Goal: Use online tool/utility: Use online tool/utility

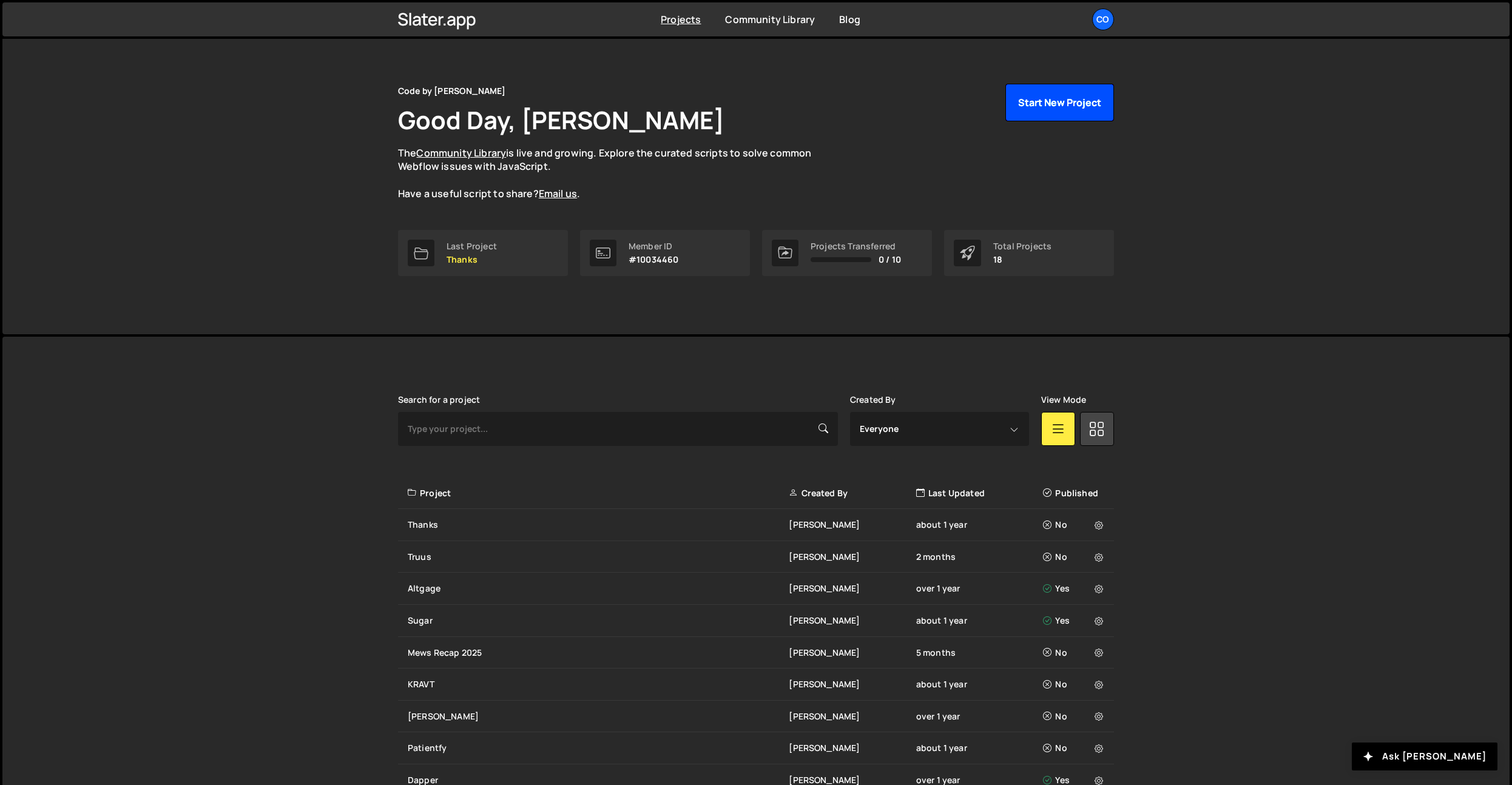
scroll to position [14, 0]
click at [1100, 24] on div "Co" at bounding box center [1103, 19] width 22 height 22
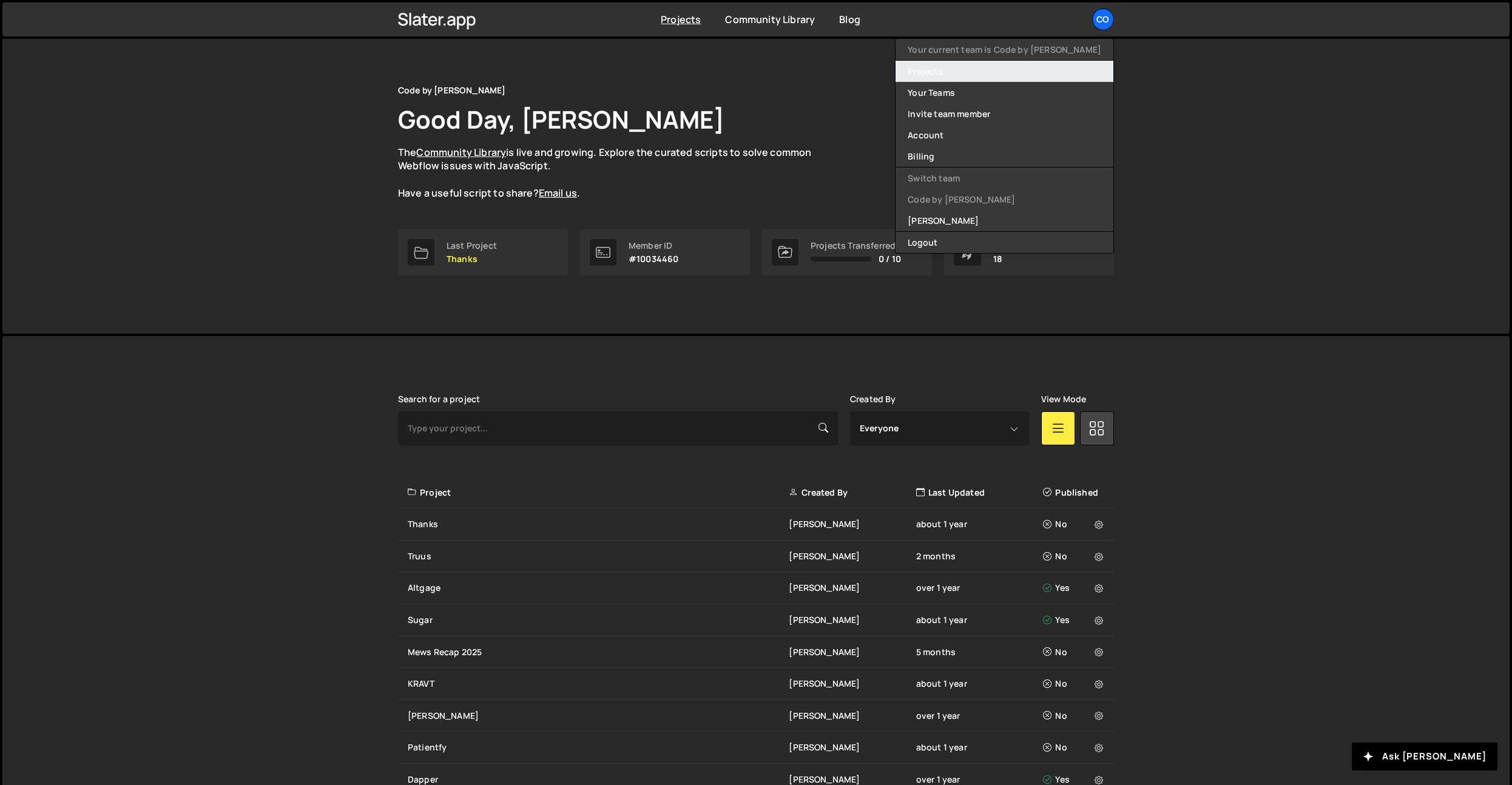
click at [1014, 77] on link "Projects" at bounding box center [1005, 71] width 218 height 21
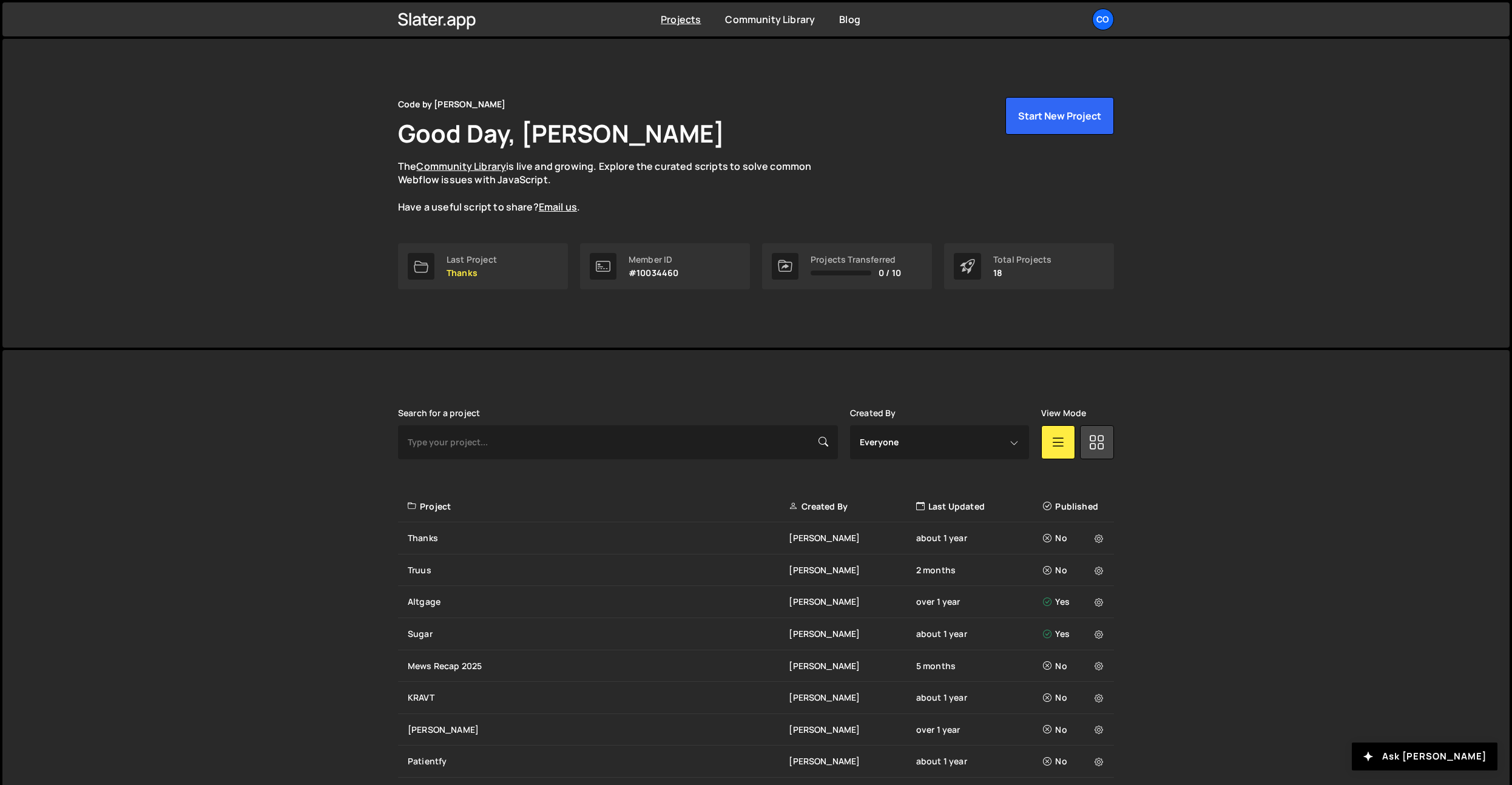
click at [1112, 27] on link "Co" at bounding box center [1103, 19] width 22 height 22
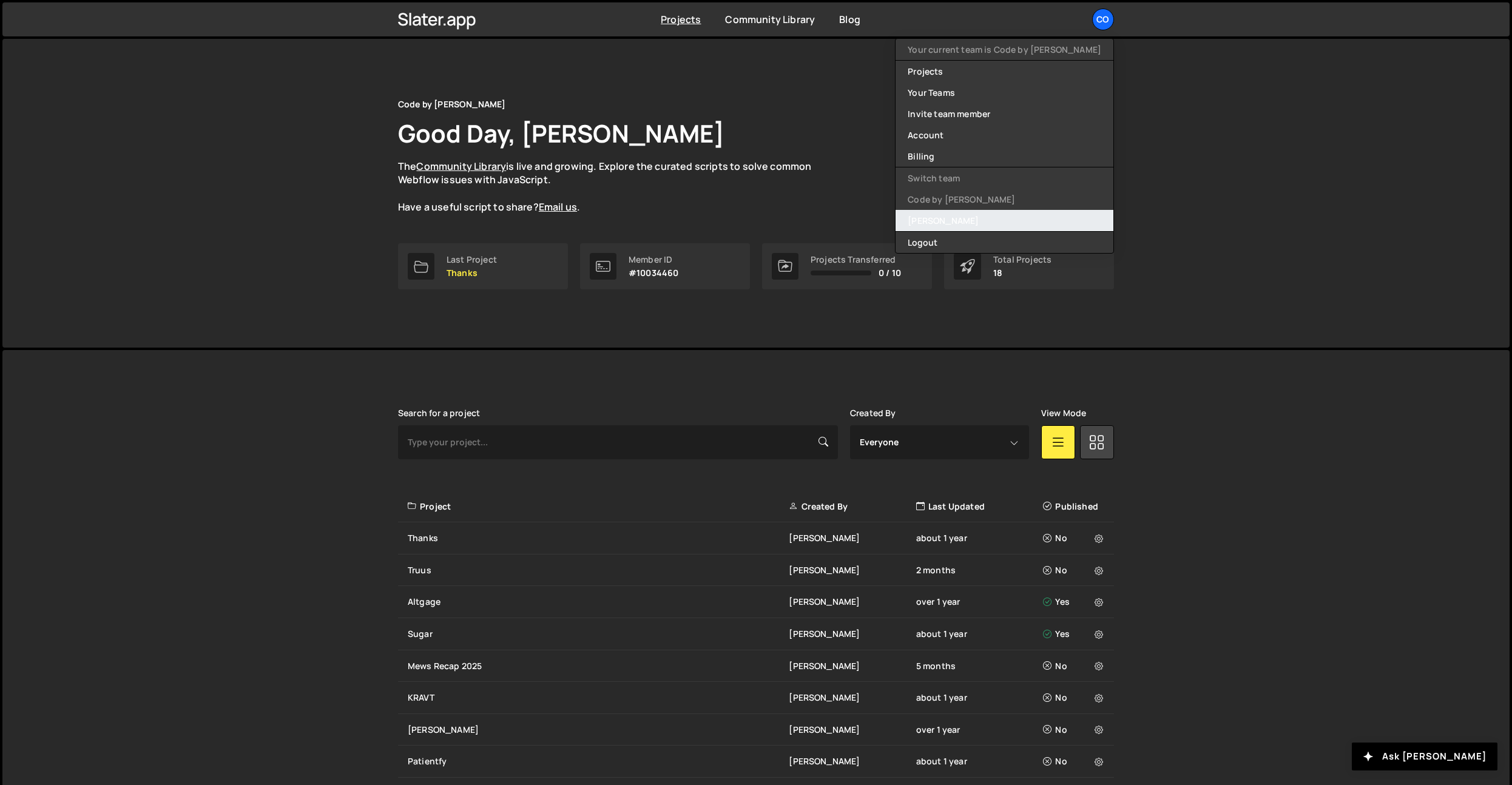
click at [984, 226] on link "[PERSON_NAME]" at bounding box center [1005, 220] width 218 height 21
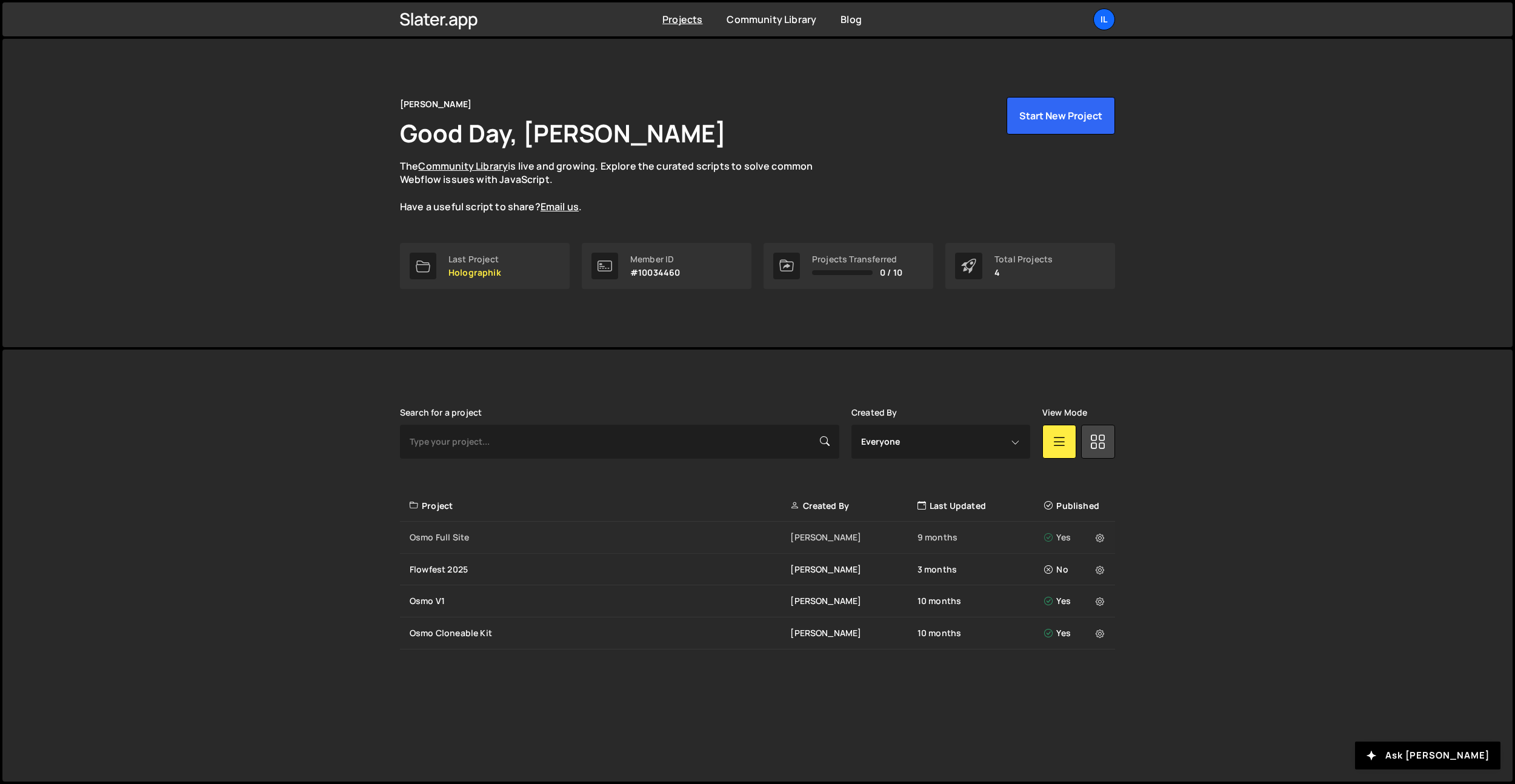
click at [494, 530] on div "Osmo Full Site [PERSON_NAME] 9 months Yes" at bounding box center [758, 537] width 715 height 32
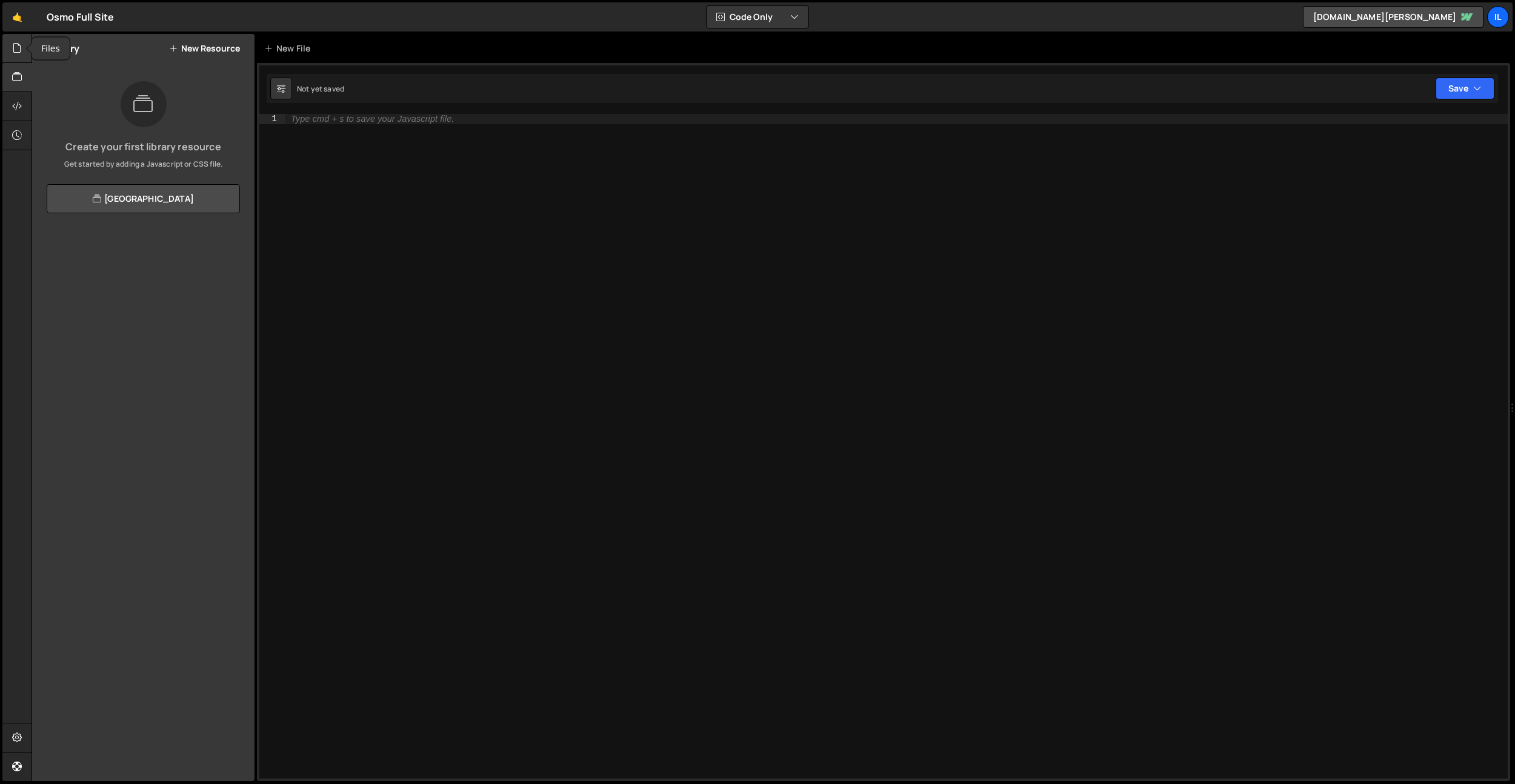
click at [22, 48] on div at bounding box center [17, 48] width 30 height 29
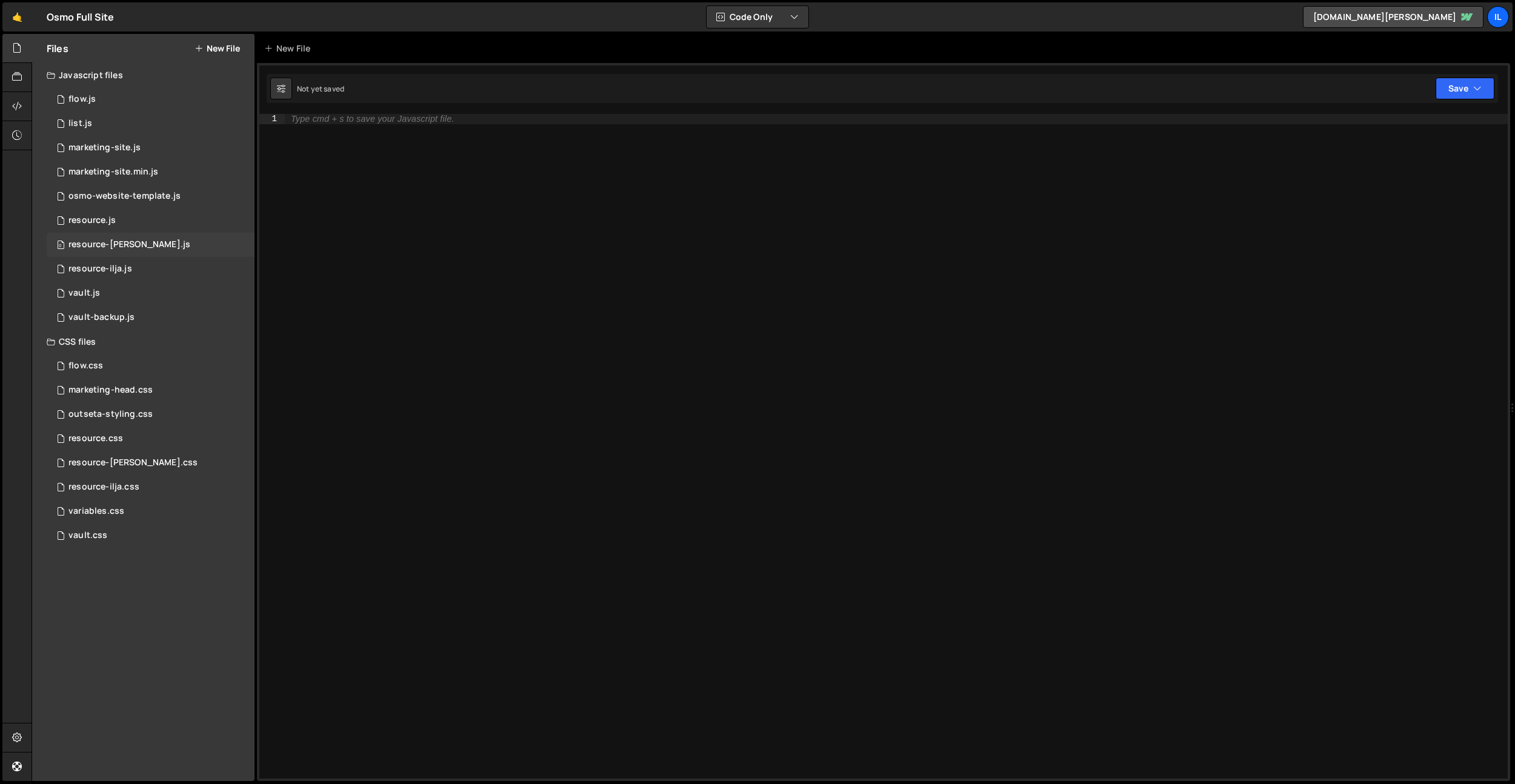
click at [151, 242] on div "0 resource-dennis.js 0" at bounding box center [150, 244] width 208 height 24
click at [520, 238] on div "Type cmd + s to save your Javascript file." at bounding box center [896, 456] width 1223 height 684
click at [527, 244] on div "Type cmd + s to save your Javascript file." at bounding box center [896, 456] width 1223 height 684
paste textarea "document.addEventListener('DOMContentLoaded', initPixelateImages);"
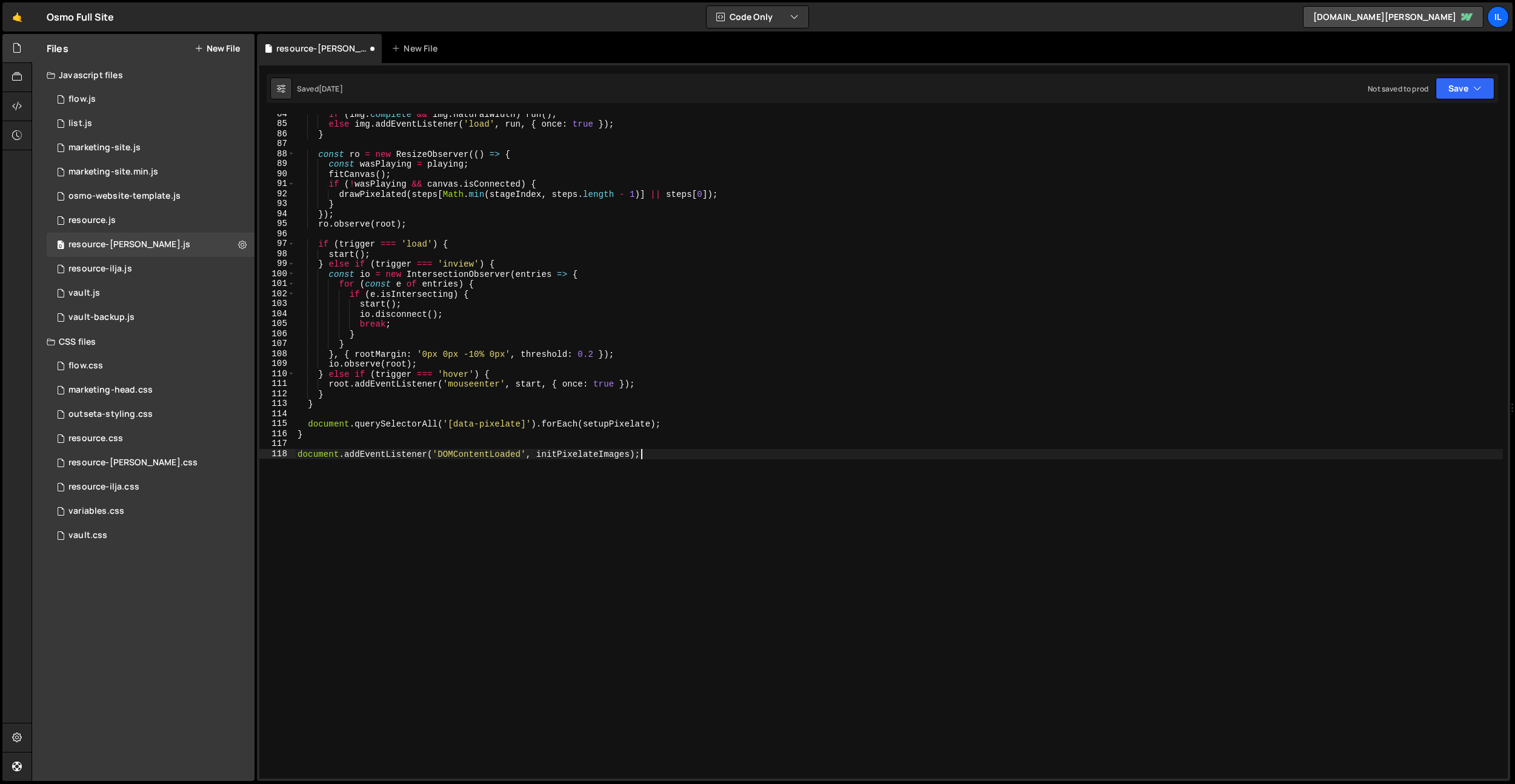
scroll to position [842, 0]
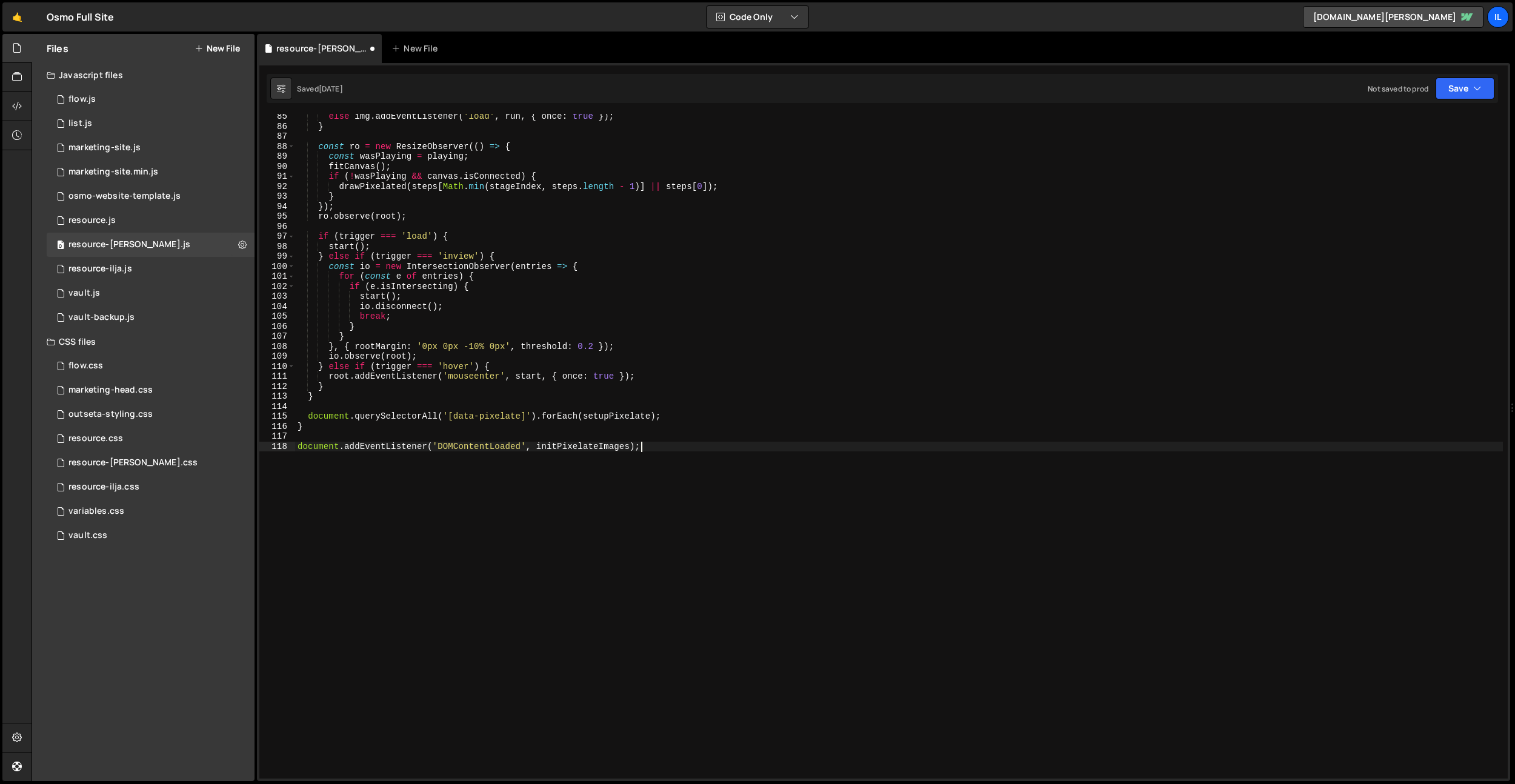
click at [696, 502] on div "else img . addEventListener ( 'load' , run , { once : true }) ; } const ro = ne…" at bounding box center [899, 454] width 1208 height 684
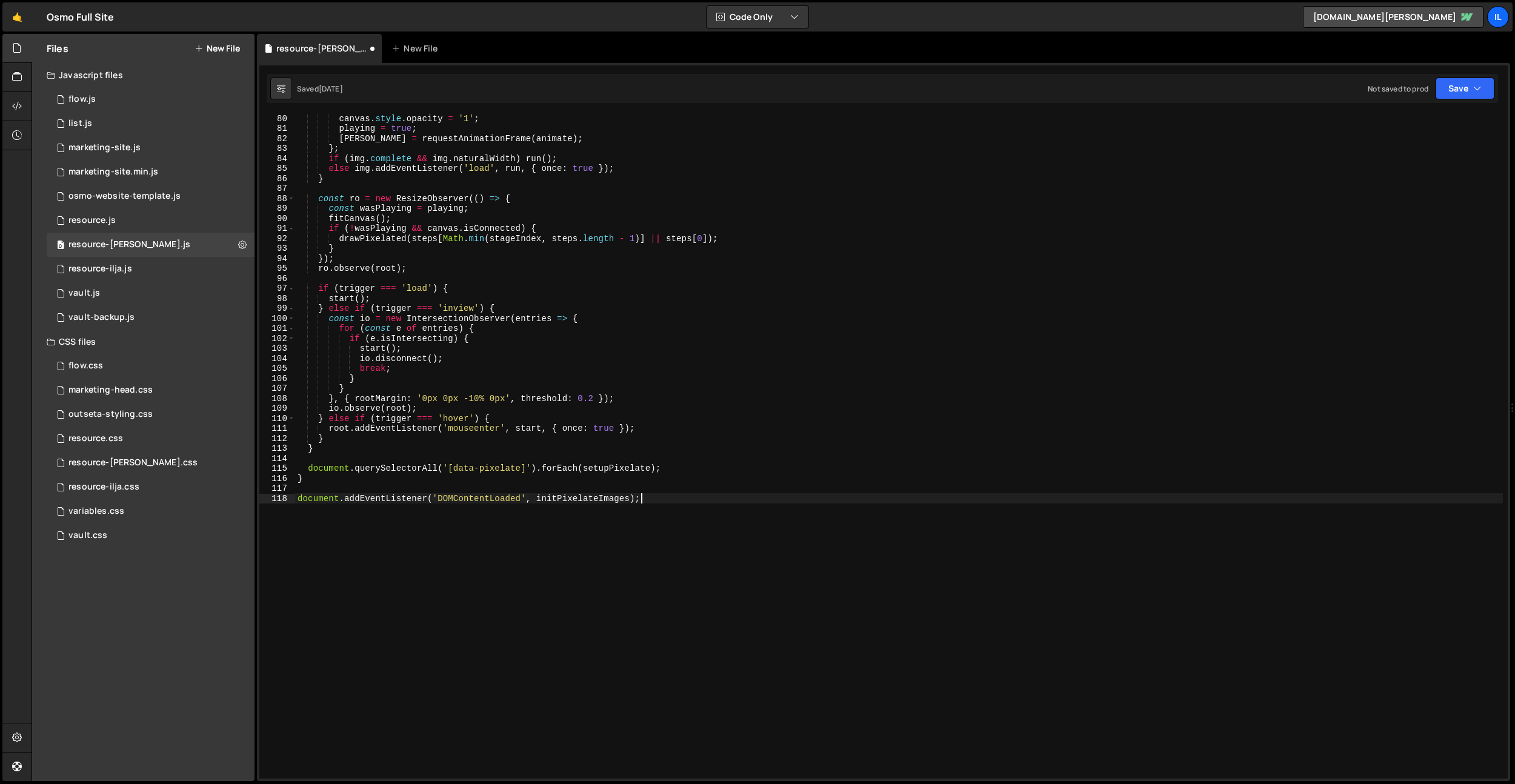
scroll to position [790, 0]
click at [429, 259] on div "stageStart = 0 ; canvas . style . opacity = '1' ; playing = true ; rafId = requ…" at bounding box center [899, 446] width 1208 height 684
click at [530, 348] on div "stageStart = 0 ; canvas . style . opacity = '1' ; playing = true ; rafId = requ…" at bounding box center [899, 446] width 1208 height 684
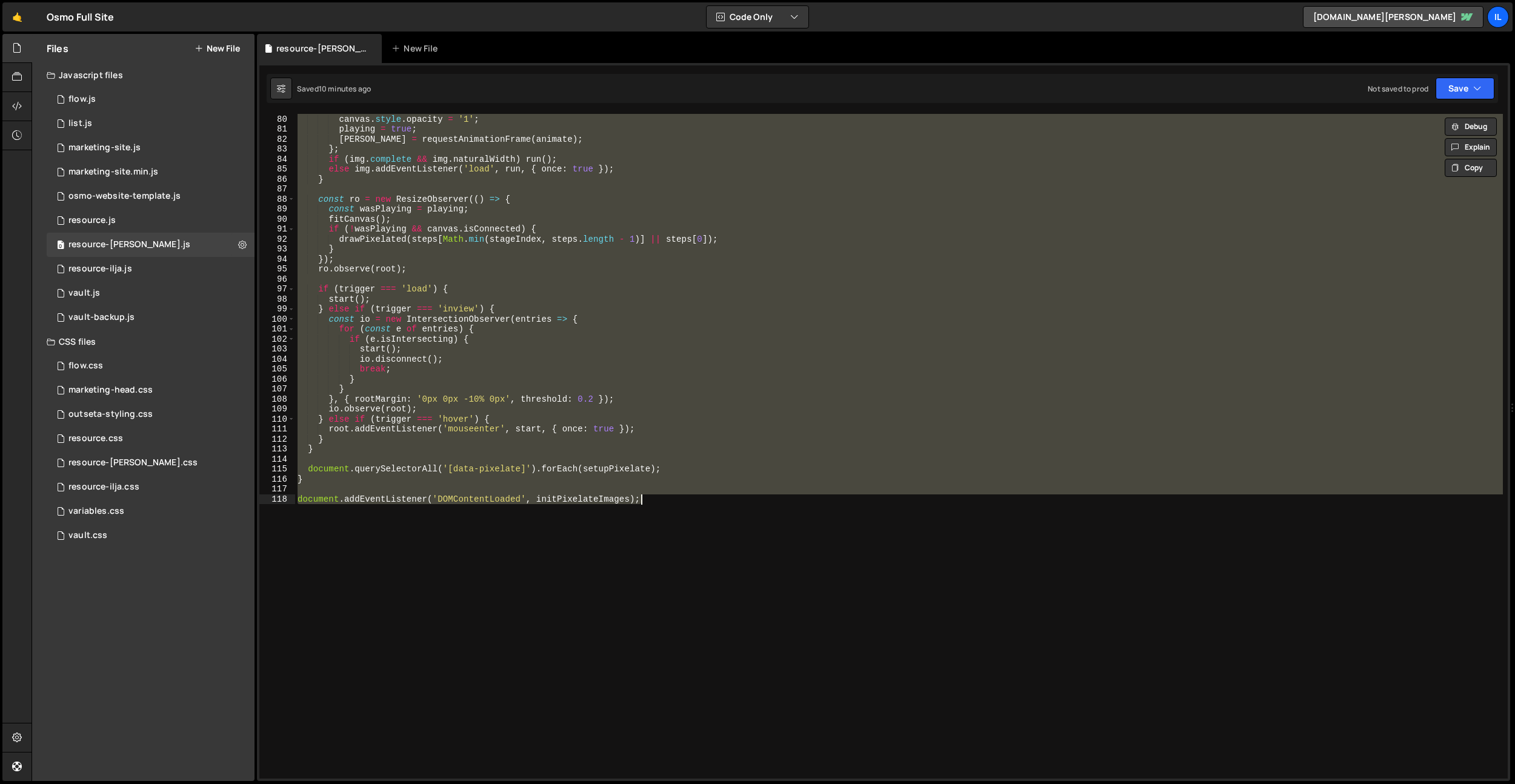
paste textarea "document.addEventListener('DOMContentLoaded', initPixelateRenderEffect"
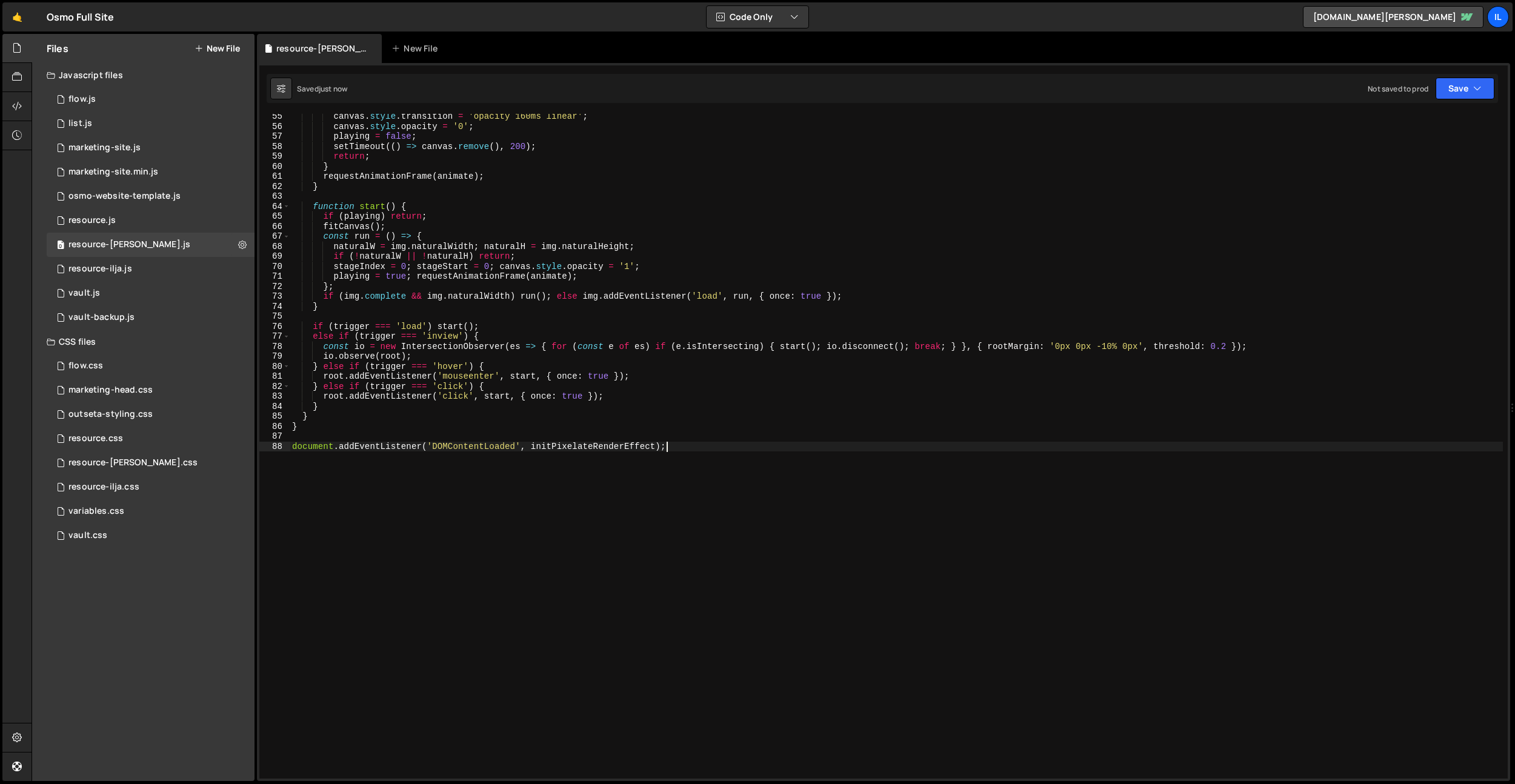
click at [672, 355] on div "canvas . style . transition = 'opacity 160ms linear' ; canvas . style . opacity…" at bounding box center [896, 454] width 1213 height 684
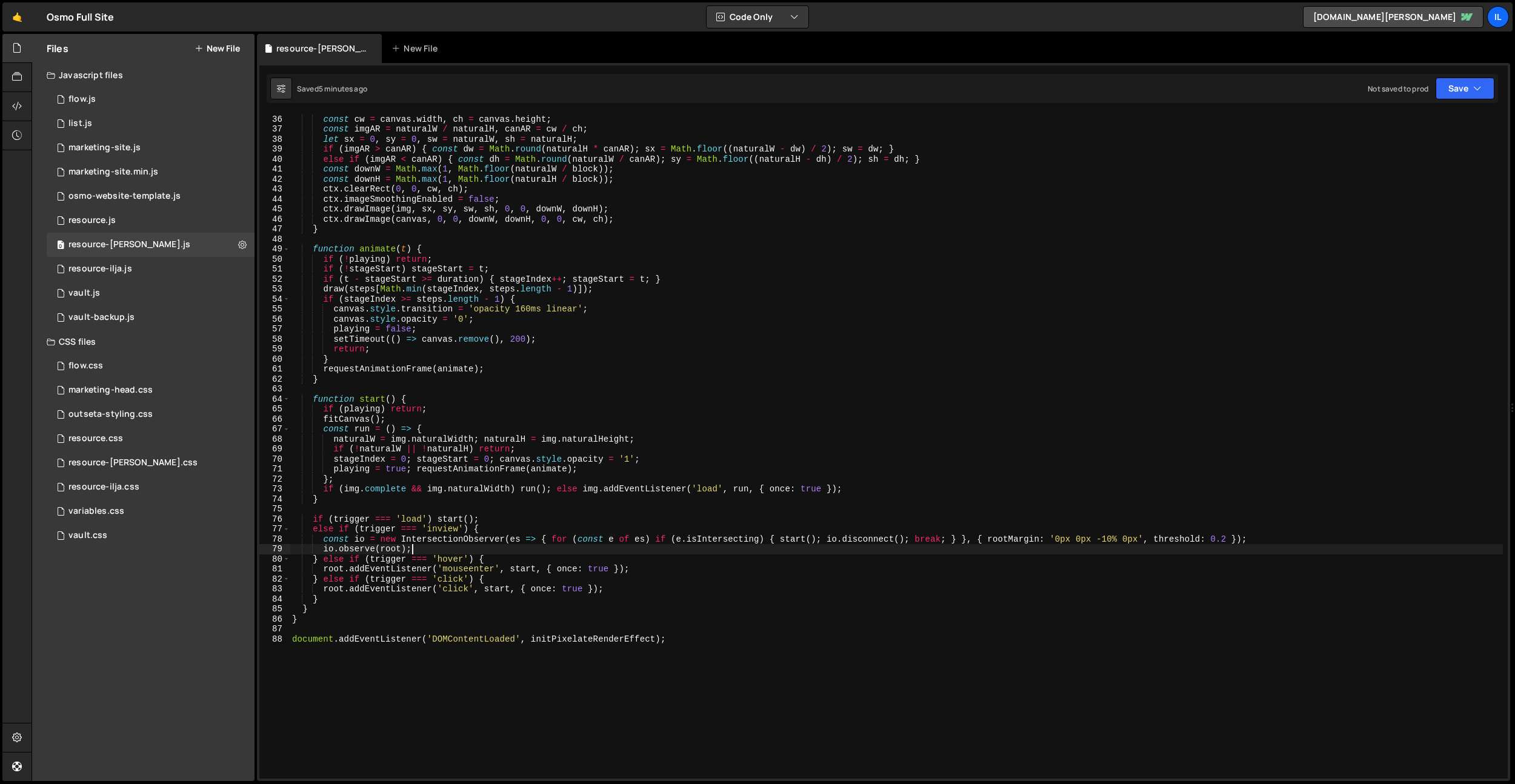
scroll to position [349, 0]
click at [528, 314] on div "if ( ! naturalW || ! naturalH || ! canvas . width || ! canvas . height ) return…" at bounding box center [896, 446] width 1213 height 684
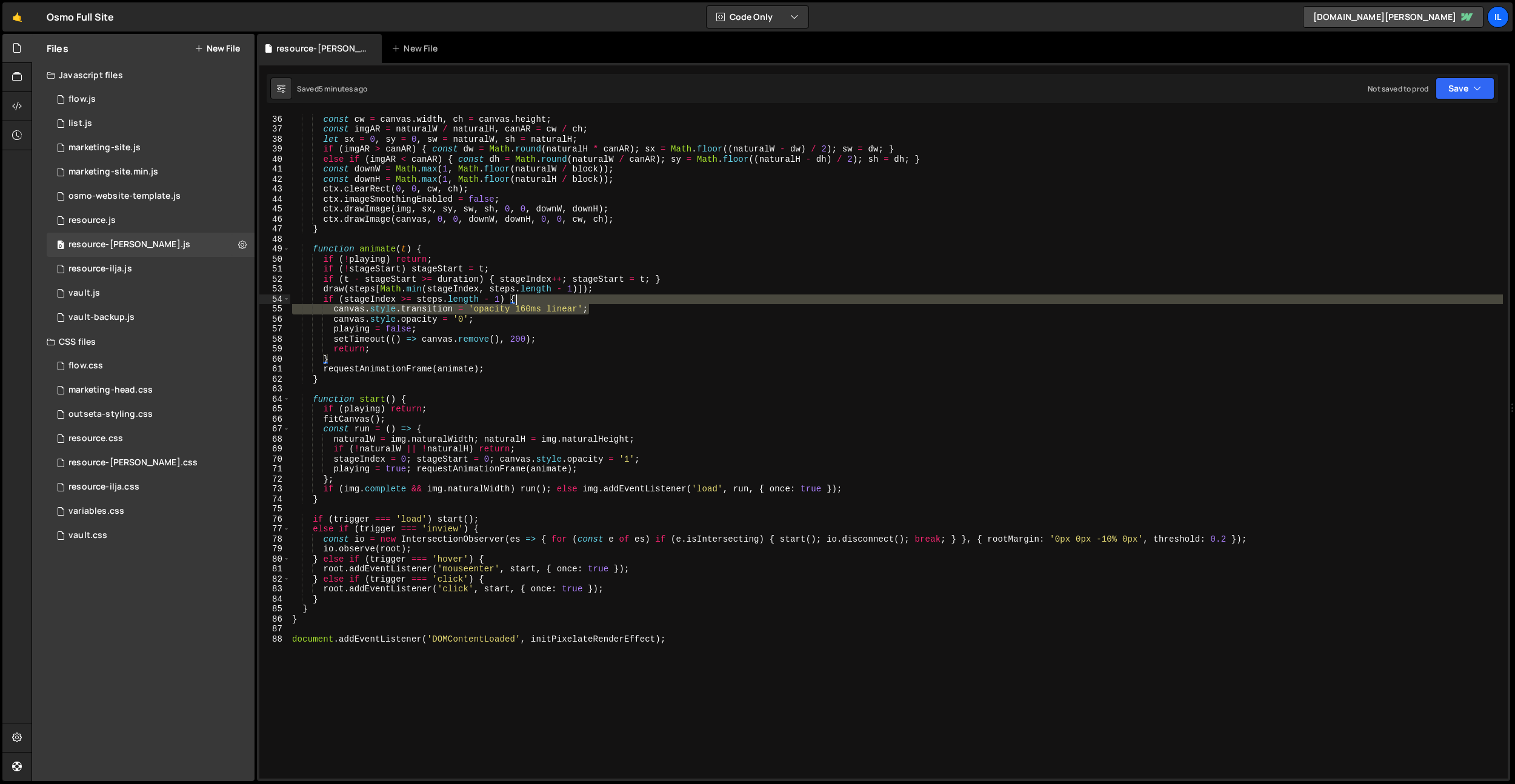
click at [599, 303] on div "if ( ! naturalW || ! naturalH || ! canvas . width || ! canvas . height ) return…" at bounding box center [896, 446] width 1213 height 684
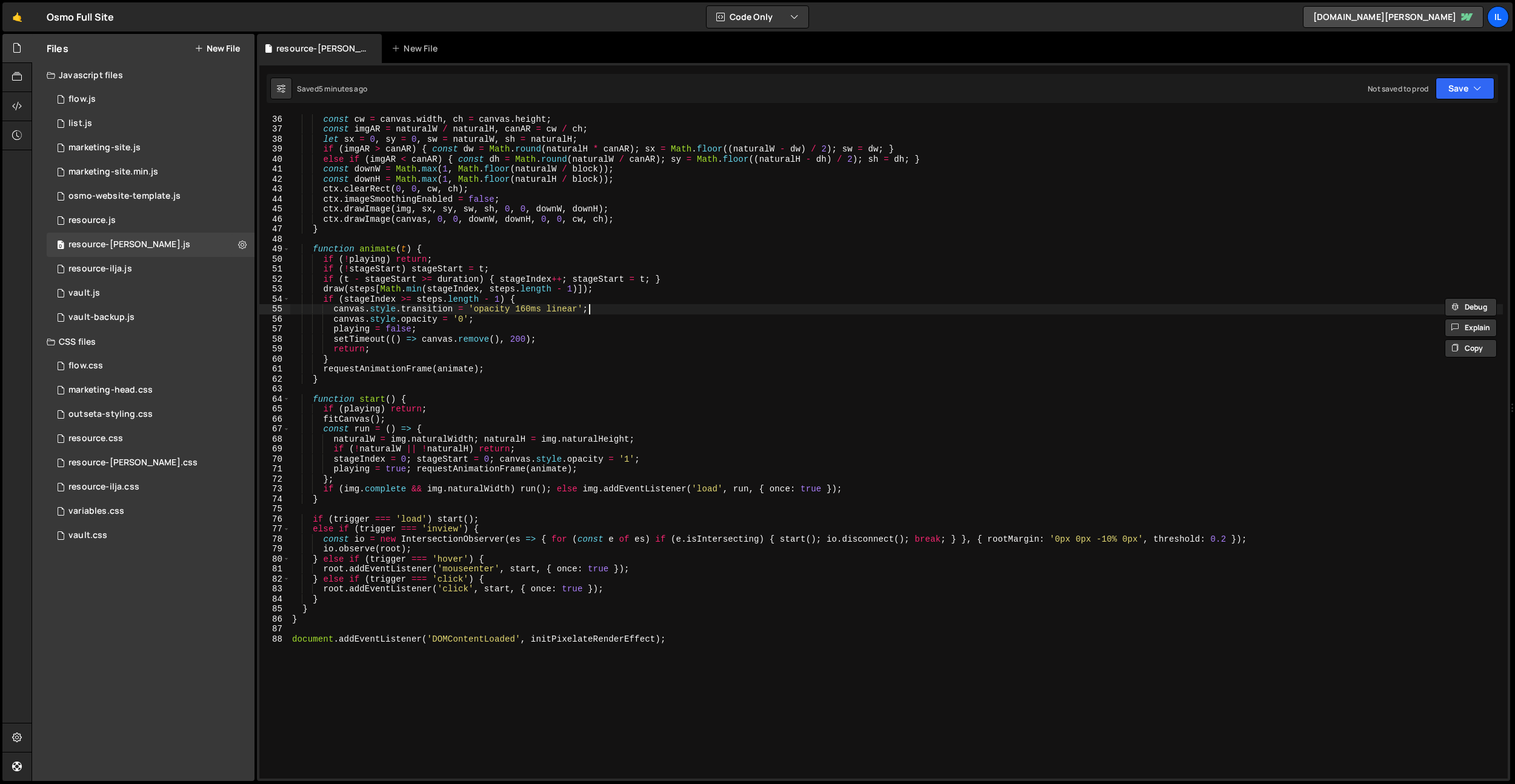
click at [606, 306] on div "if ( ! naturalW || ! naturalH || ! canvas . width || ! canvas . height ) return…" at bounding box center [896, 446] width 1213 height 684
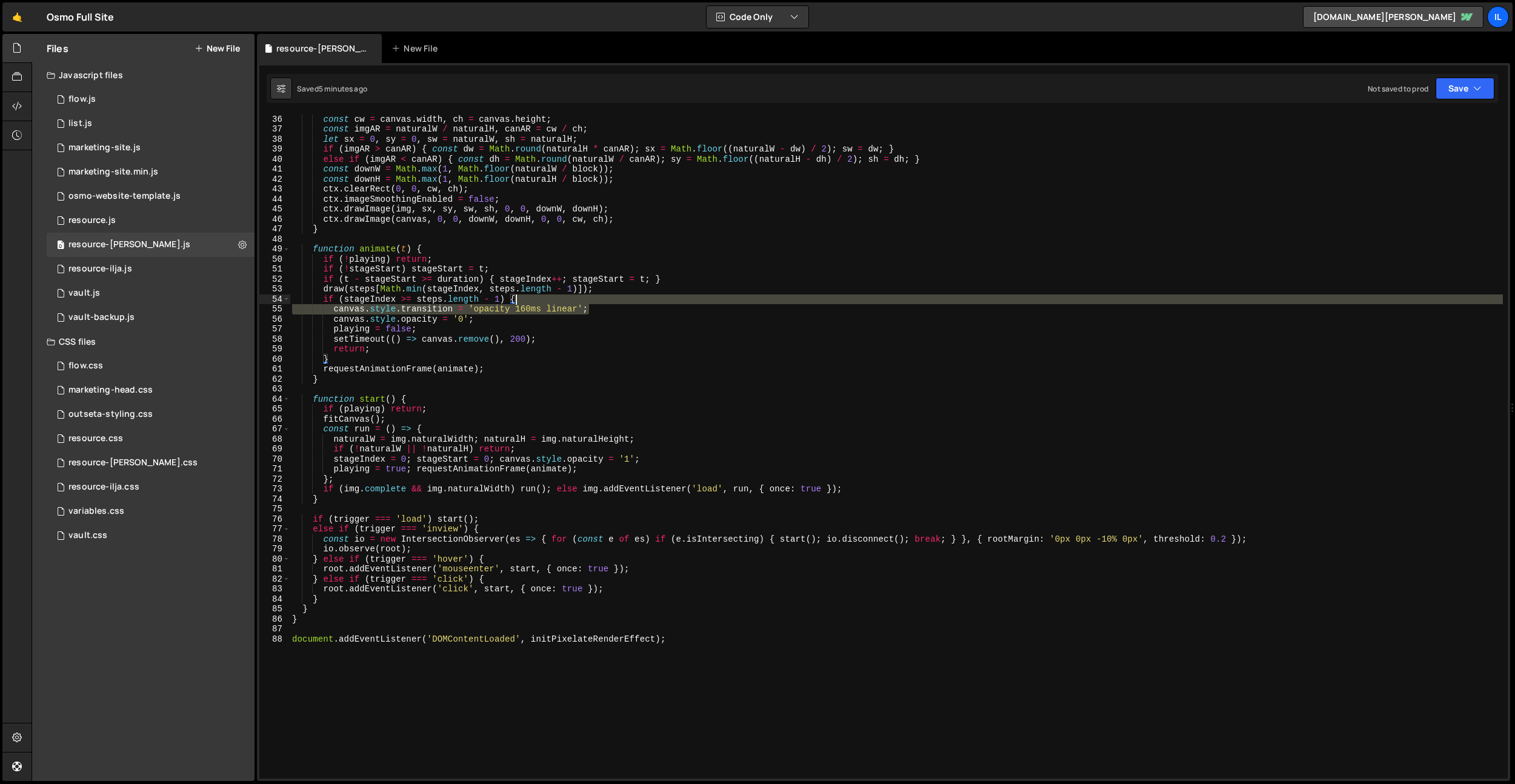
click at [609, 302] on div "if ( ! naturalW || ! naturalH || ! canvas . width || ! canvas . height ) return…" at bounding box center [896, 446] width 1213 height 684
type textarea "if (stageIndex >= steps.length - 1) {"
